Goal: Find contact information: Find contact information

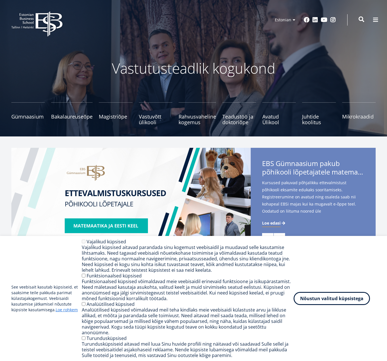
click at [361, 18] on span at bounding box center [362, 19] width 6 height 6
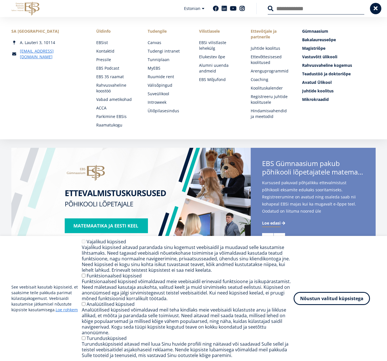
click at [268, 6] on button at bounding box center [271, 9] width 6 height 6
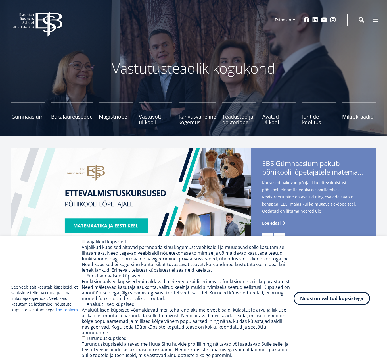
click at [359, 17] on button at bounding box center [362, 20] width 6 height 6
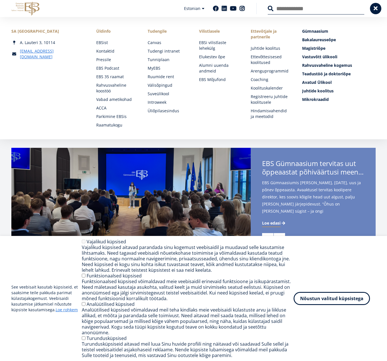
click at [284, 11] on input "Otsing" at bounding box center [316, 9] width 97 height 12
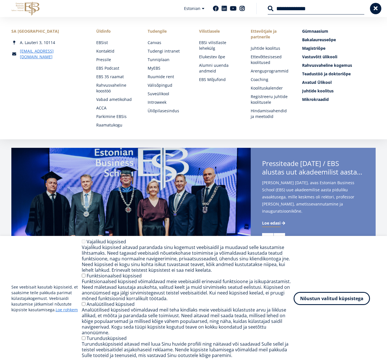
type input "**********"
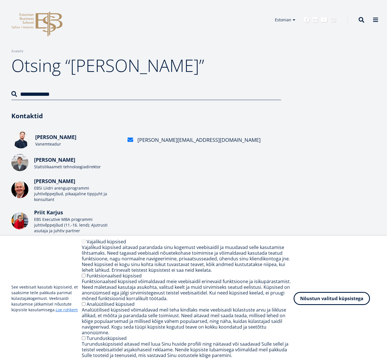
click at [57, 138] on span "[PERSON_NAME]" at bounding box center [55, 137] width 41 height 7
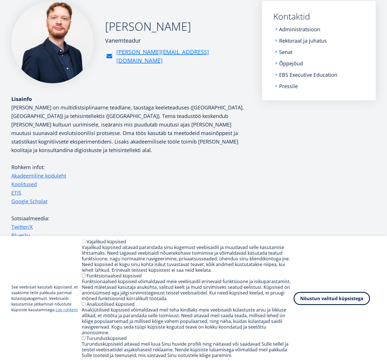
scroll to position [68, 0]
